Goal: Transaction & Acquisition: Purchase product/service

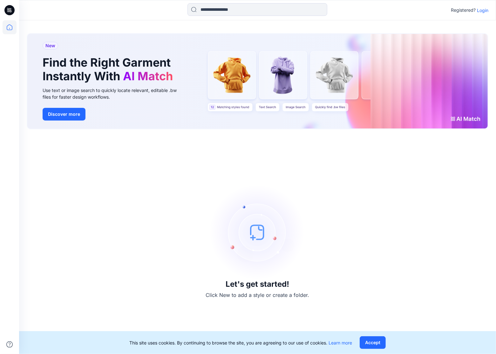
click at [485, 9] on p "Login" at bounding box center [482, 10] width 11 height 7
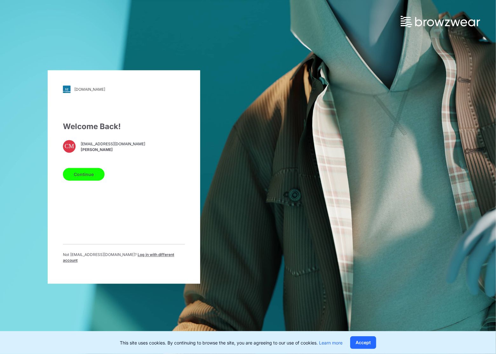
click at [90, 179] on button "Continue" at bounding box center [84, 174] width 42 height 13
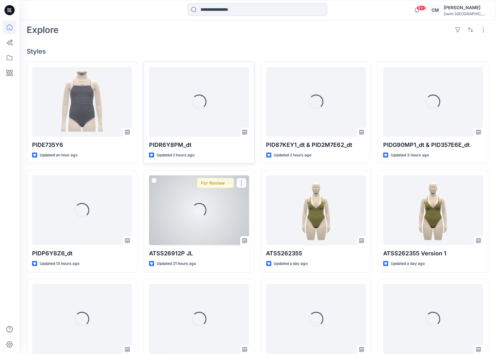
scroll to position [141, 0]
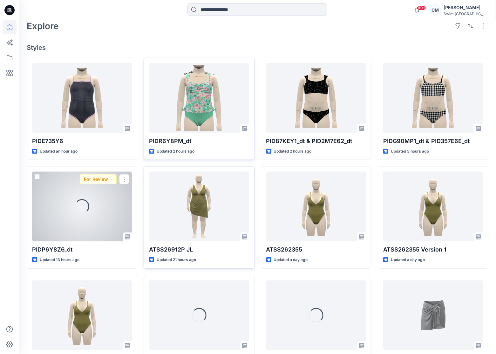
click at [198, 206] on div at bounding box center [199, 207] width 100 height 70
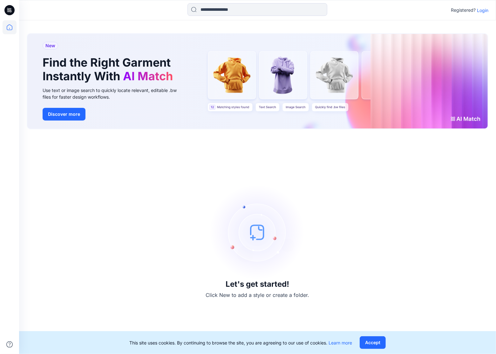
click at [481, 13] on p "Login" at bounding box center [482, 10] width 11 height 7
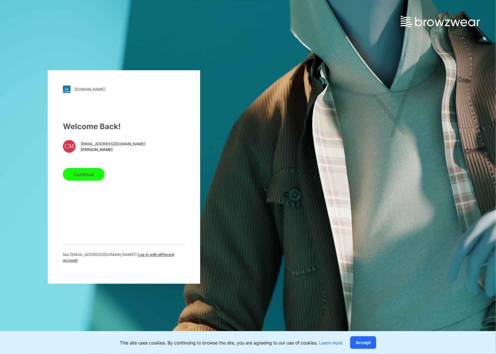
click at [95, 178] on button "Continue" at bounding box center [84, 174] width 42 height 13
click at [92, 175] on button "Continue" at bounding box center [84, 174] width 42 height 13
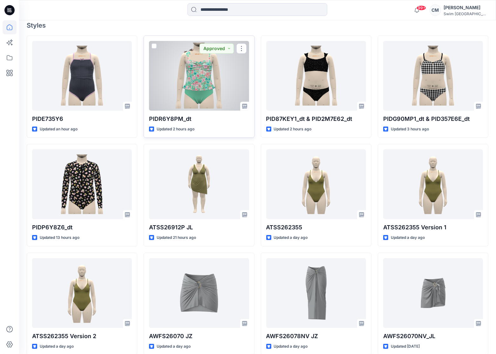
scroll to position [165, 0]
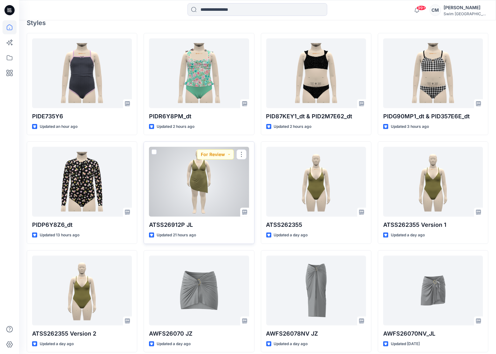
click at [216, 183] on div at bounding box center [199, 182] width 100 height 70
